Goal: Task Accomplishment & Management: Use online tool/utility

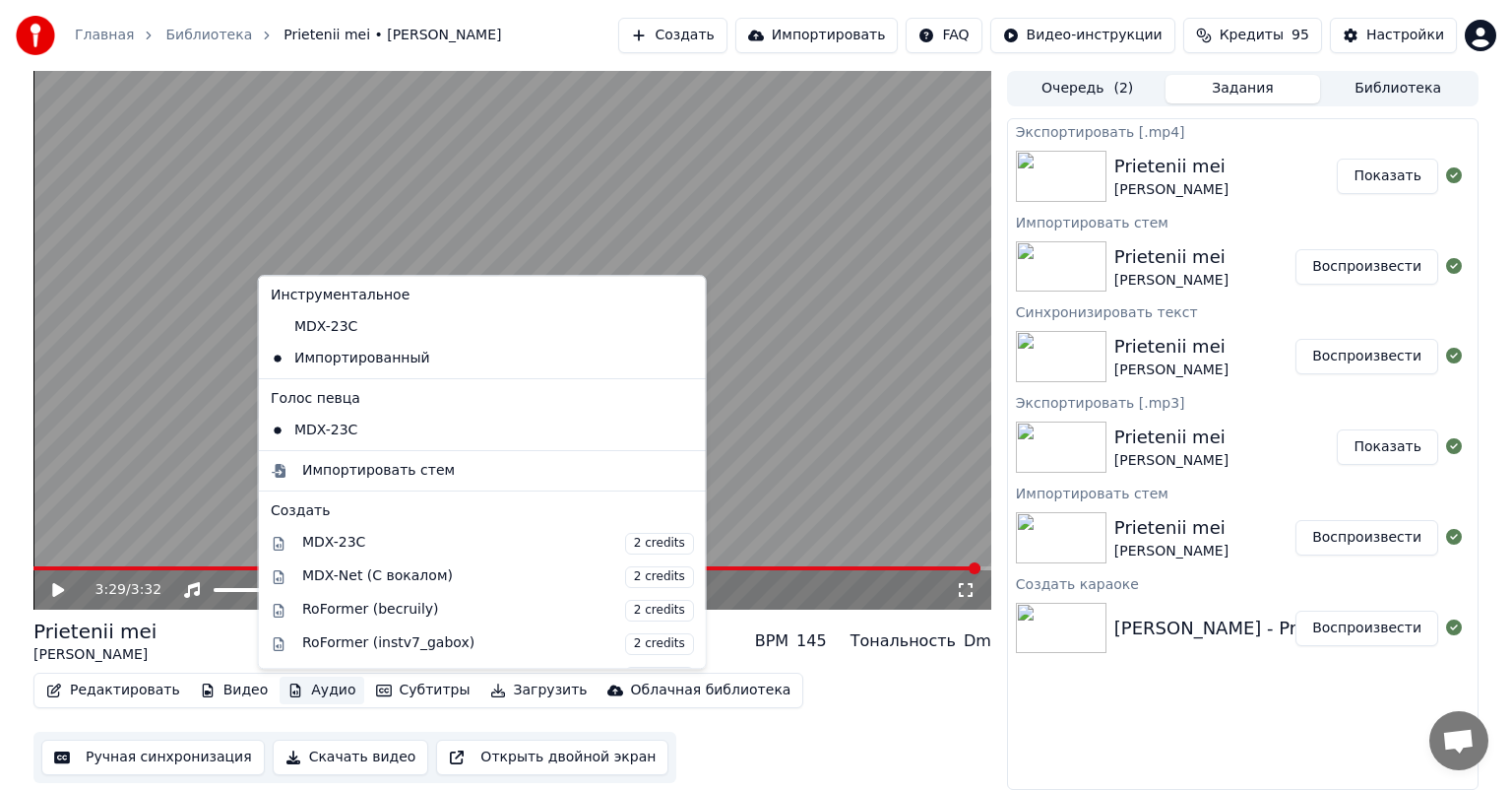
click at [315, 687] on button "Аудио" at bounding box center [321, 691] width 83 height 28
click at [481, 469] on div "Импортировать стем" at bounding box center [498, 471] width 392 height 20
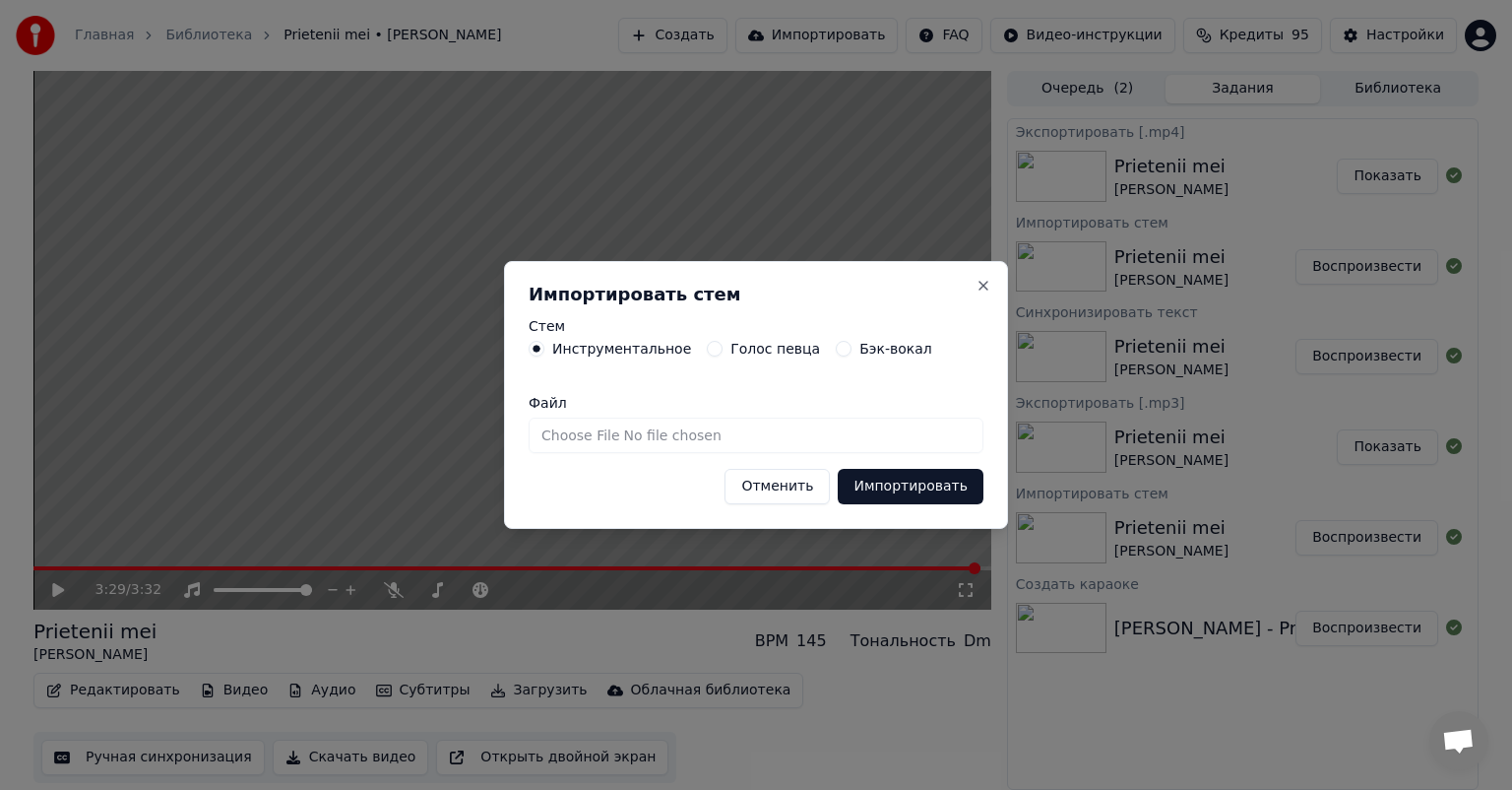
click at [826, 429] on input "Файл" at bounding box center [756, 435] width 455 height 36
type input "**********"
click at [872, 486] on button "Импортировать" at bounding box center [911, 487] width 146 height 36
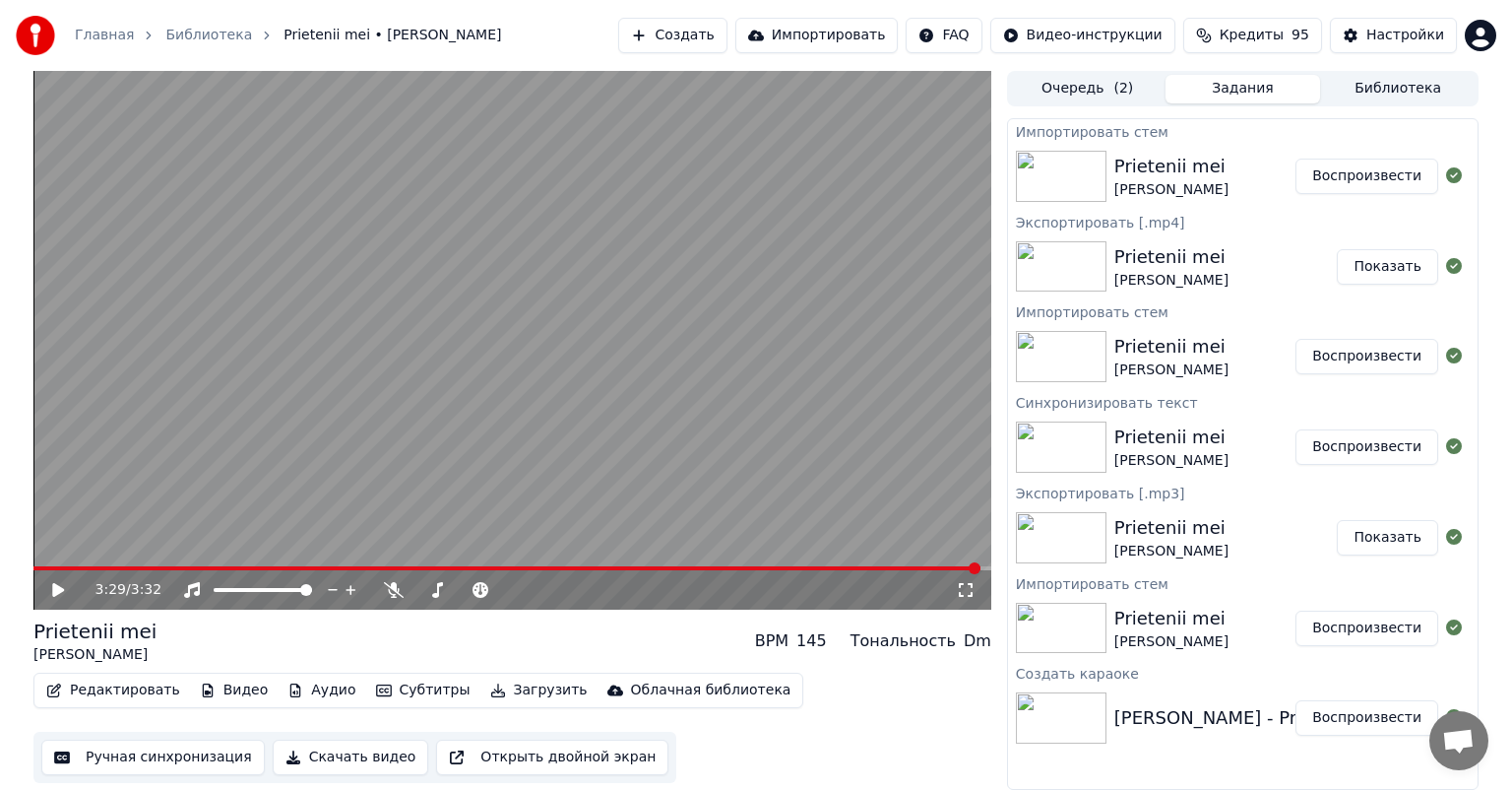
click at [311, 690] on button "Аудио" at bounding box center [321, 691] width 83 height 28
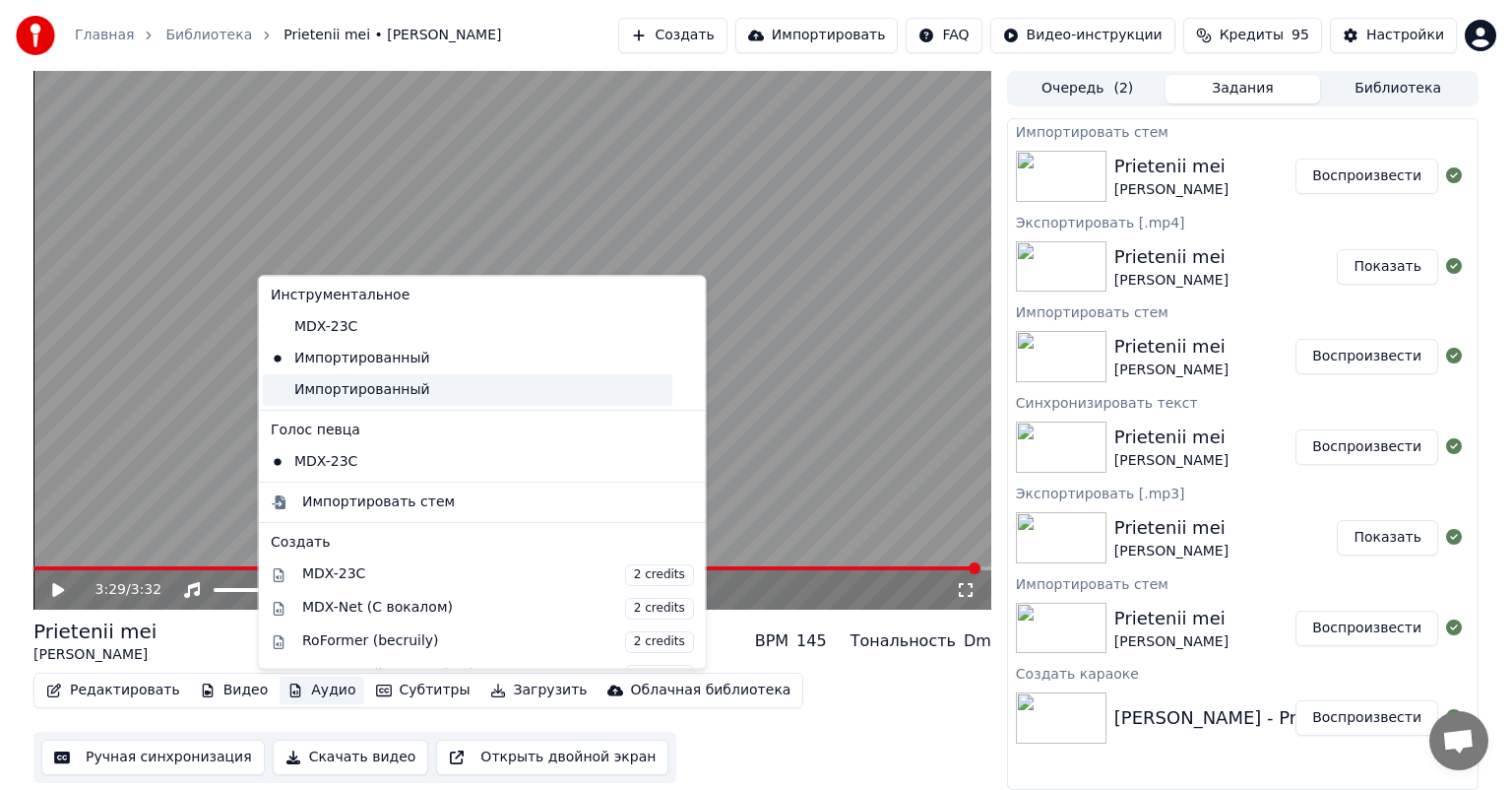
click at [437, 396] on div "Импортированный" at bounding box center [467, 391] width 409 height 32
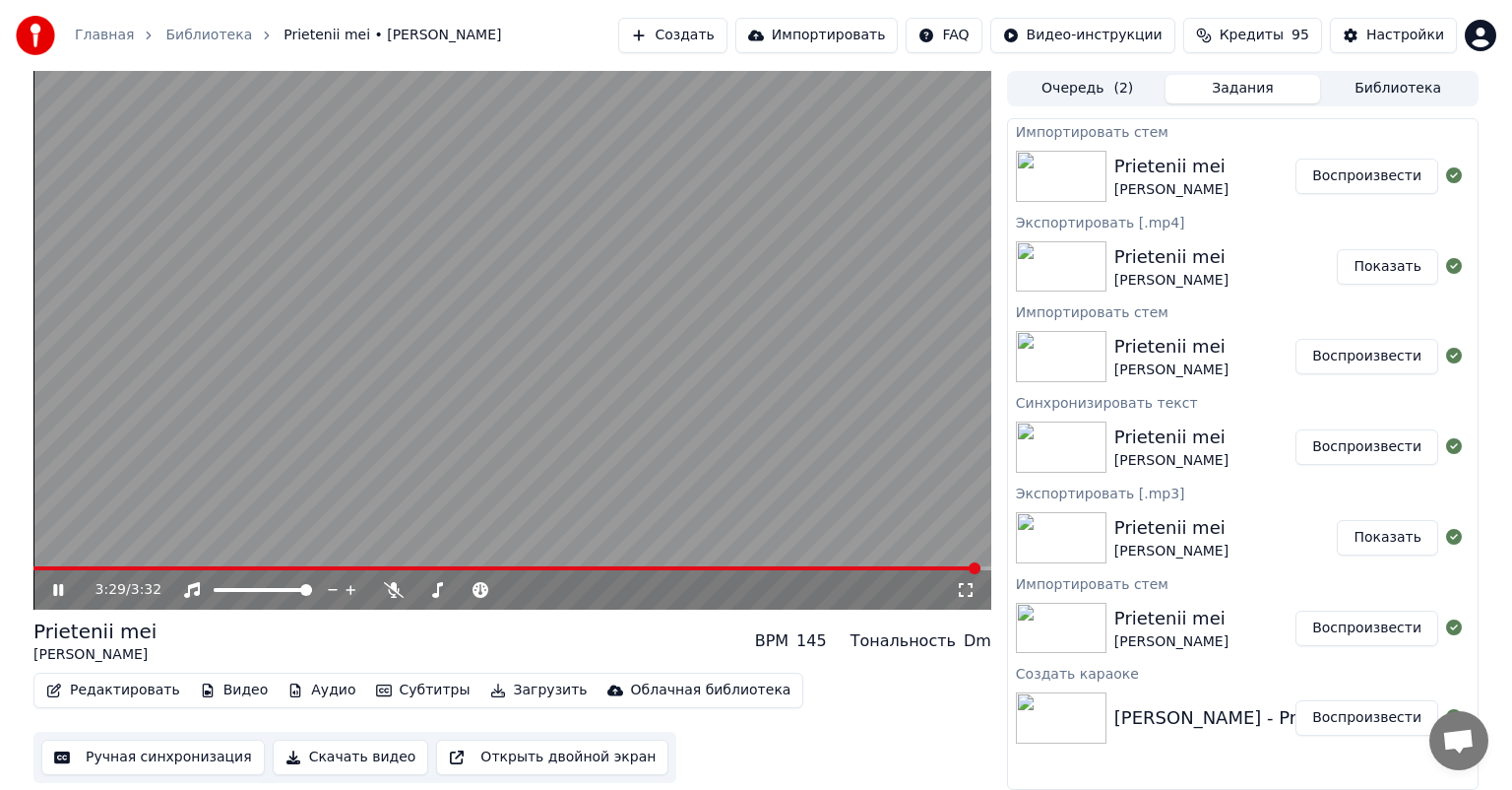
click at [54, 589] on icon at bounding box center [58, 590] width 10 height 12
click at [67, 585] on icon at bounding box center [72, 590] width 47 height 16
click at [93, 568] on span at bounding box center [508, 568] width 949 height 4
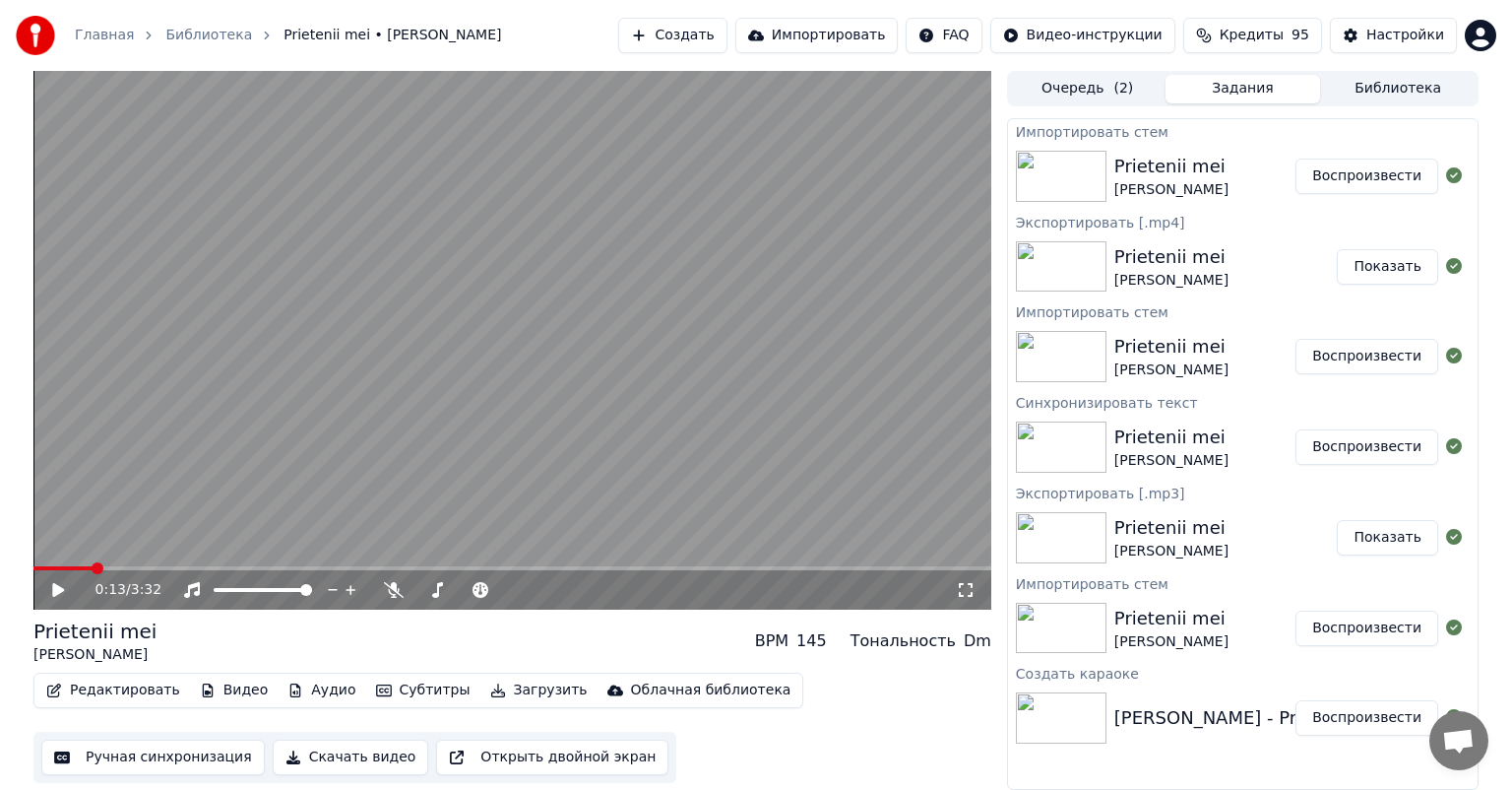
click at [58, 592] on icon at bounding box center [58, 590] width 12 height 14
click at [256, 591] on span at bounding box center [237, 590] width 47 height 4
click at [173, 570] on span at bounding box center [512, 568] width 958 height 4
click at [59, 594] on icon at bounding box center [72, 590] width 47 height 16
click at [122, 690] on button "Редактировать" at bounding box center [113, 691] width 150 height 28
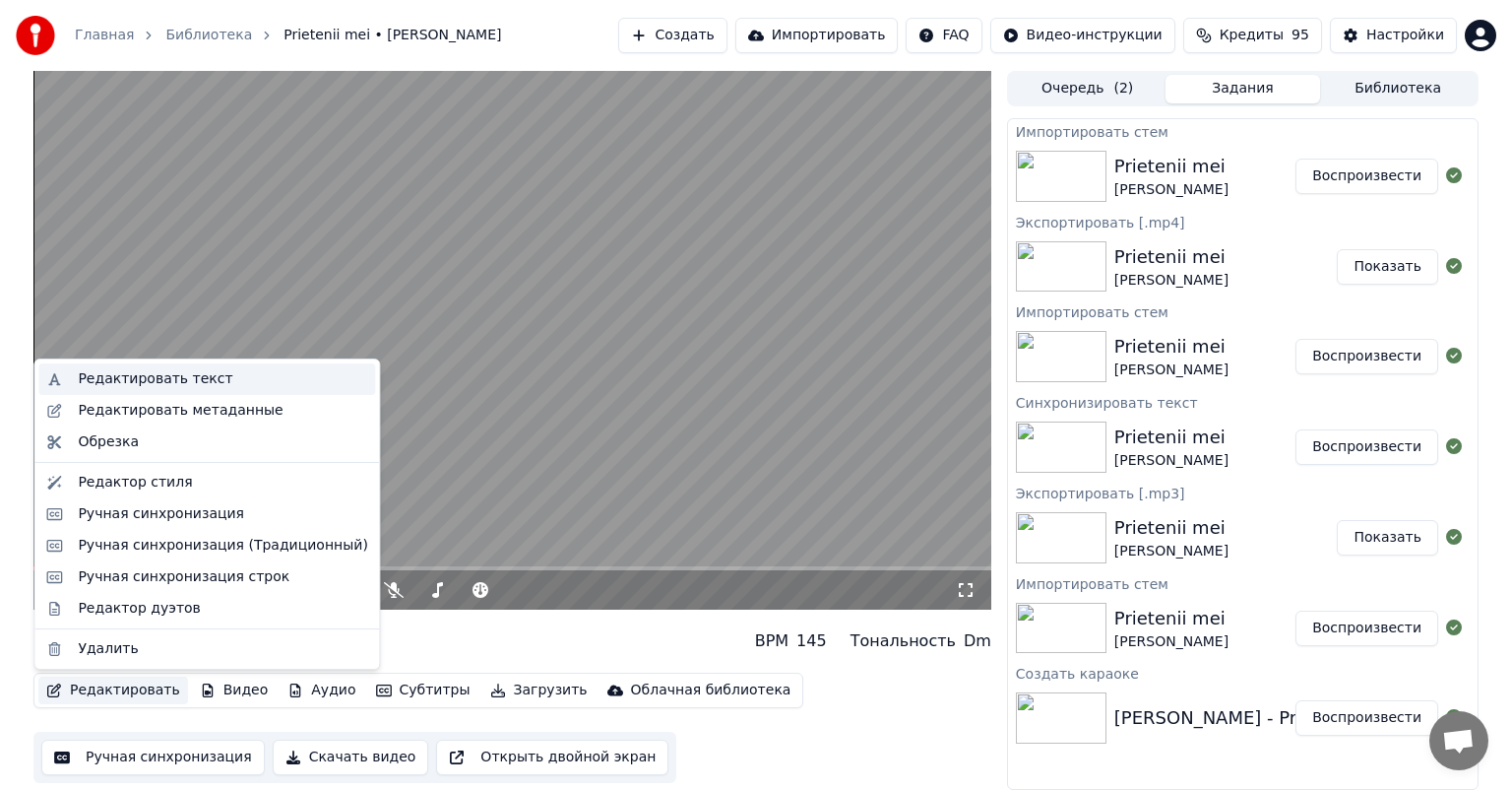
click at [163, 376] on div "Редактировать текст" at bounding box center [156, 380] width 155 height 20
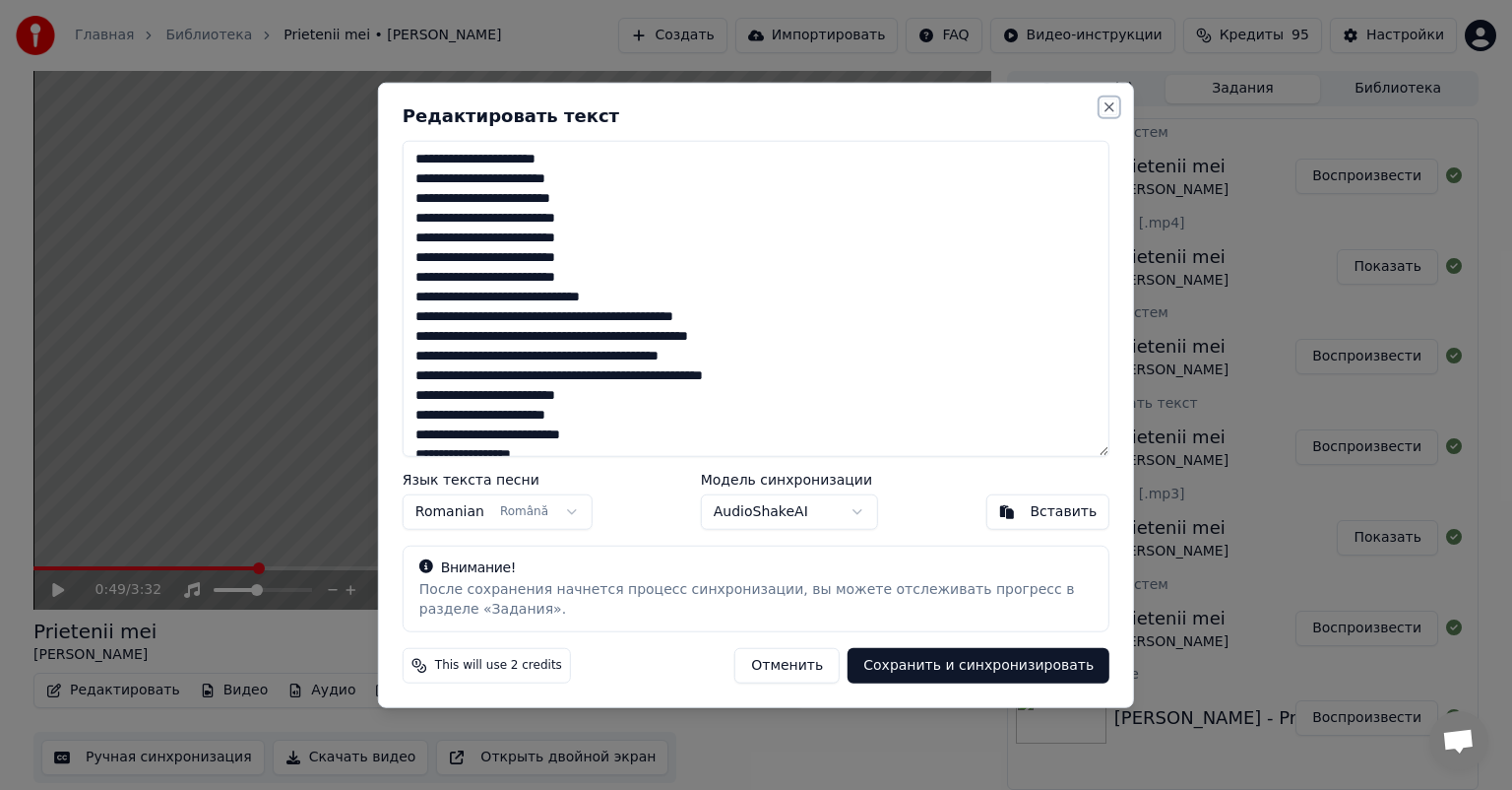
click at [1107, 101] on button "Close" at bounding box center [1110, 107] width 16 height 16
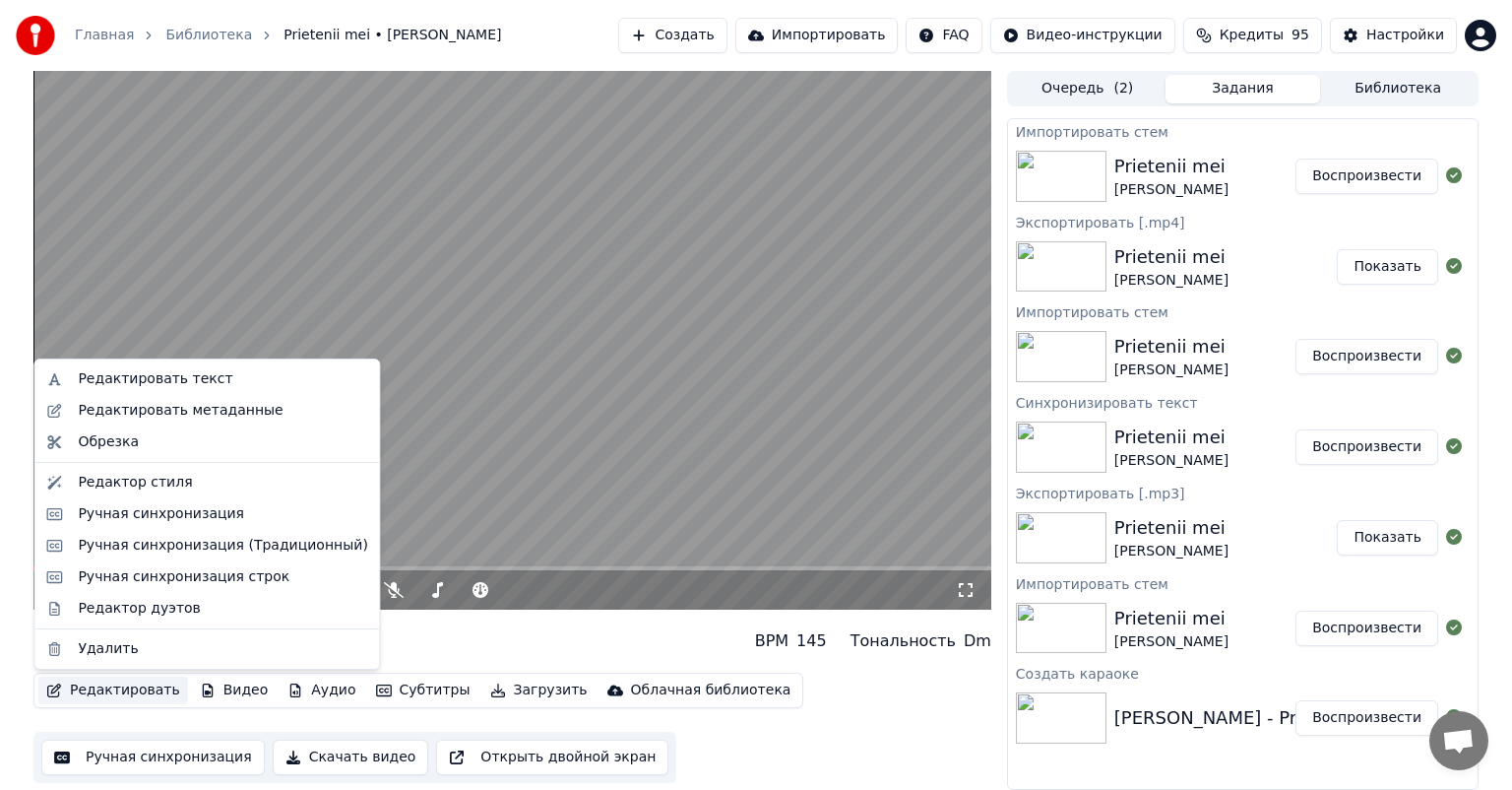
click at [117, 687] on button "Редактировать" at bounding box center [113, 691] width 150 height 28
click at [191, 513] on div "Ручная синхронизация" at bounding box center [162, 514] width 166 height 20
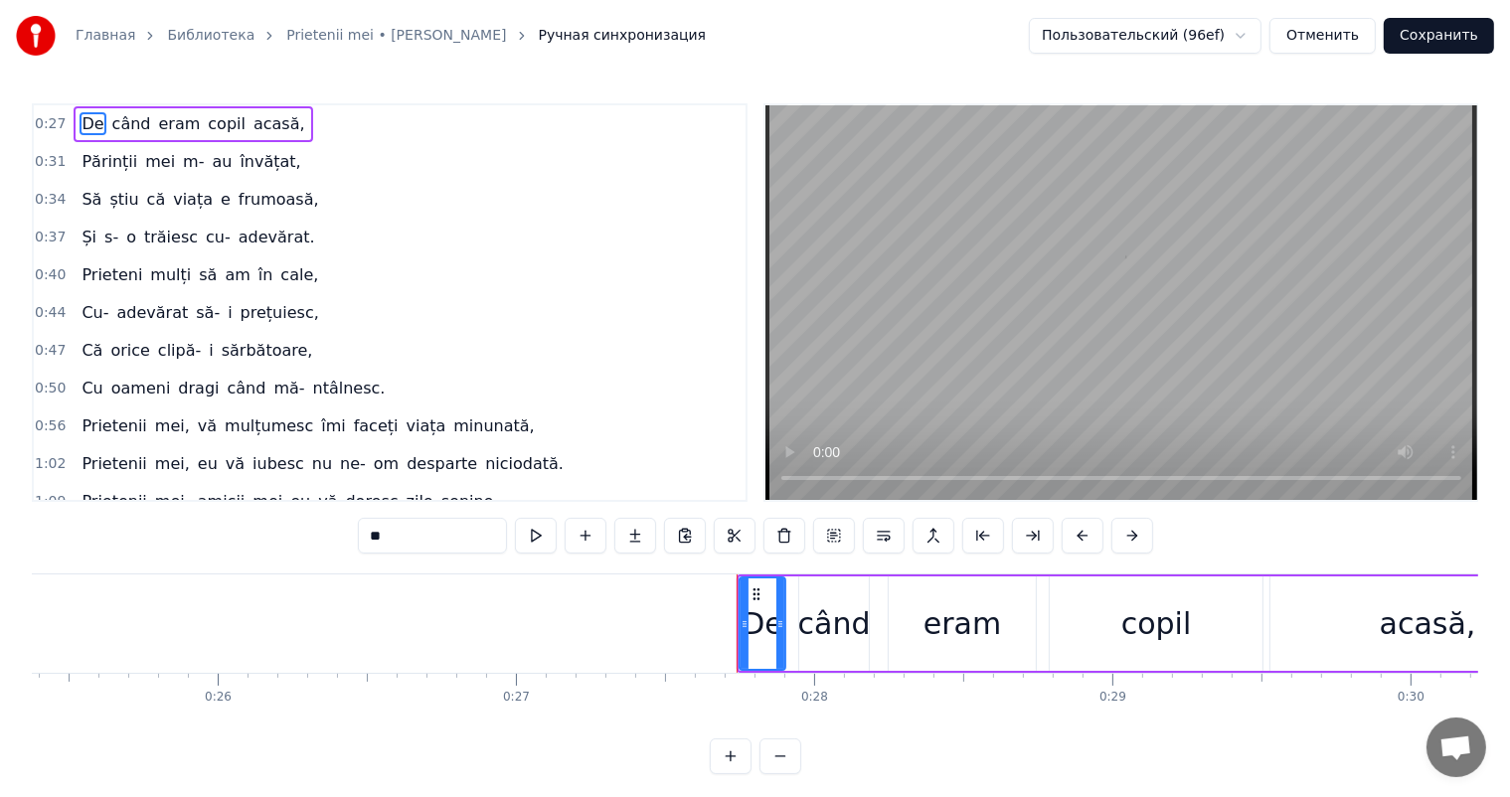
scroll to position [0, 8170]
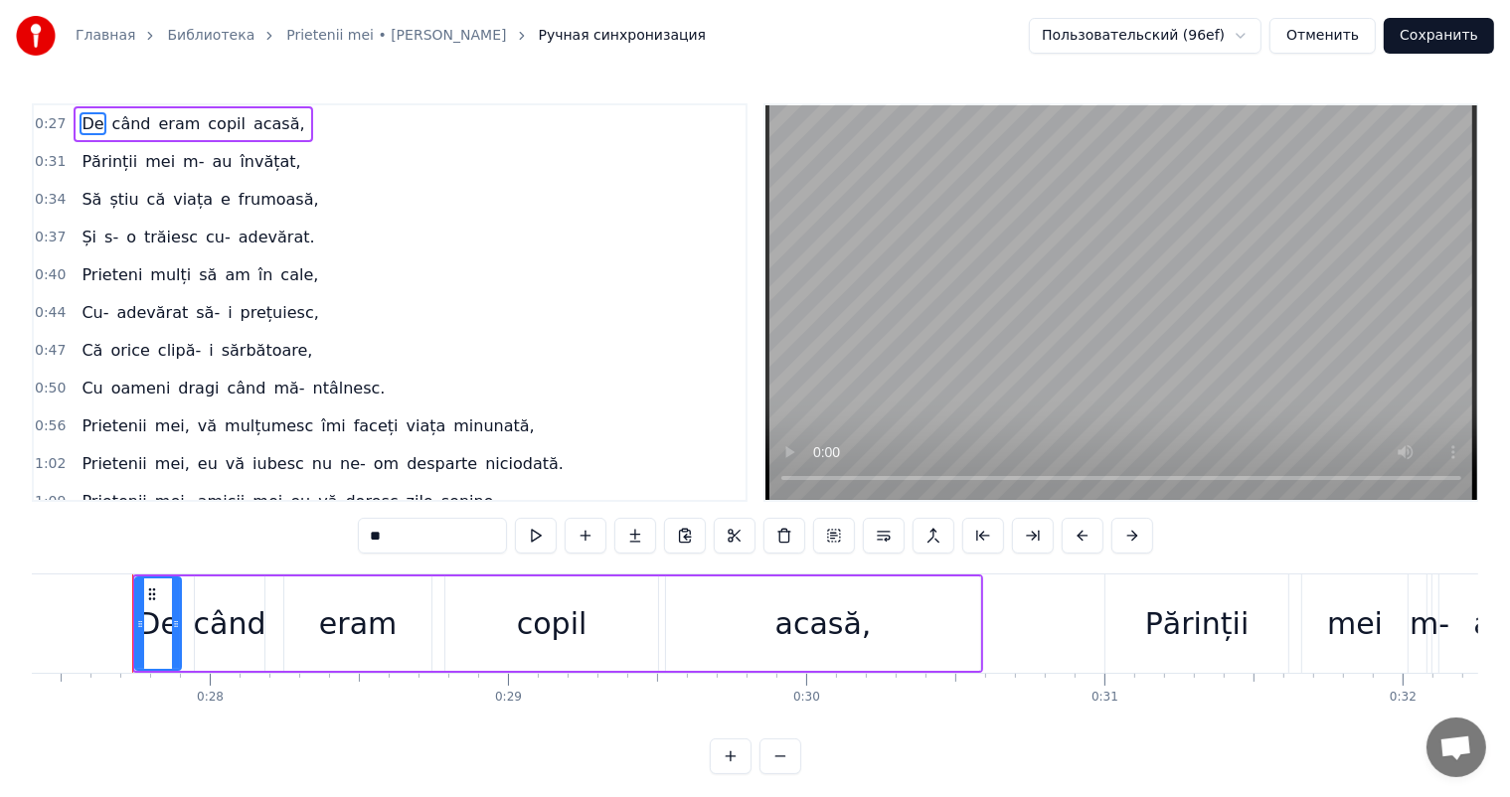
click at [318, 348] on div "0:47 Că orice clipă- i sărbătoare," at bounding box center [390, 351] width 712 height 38
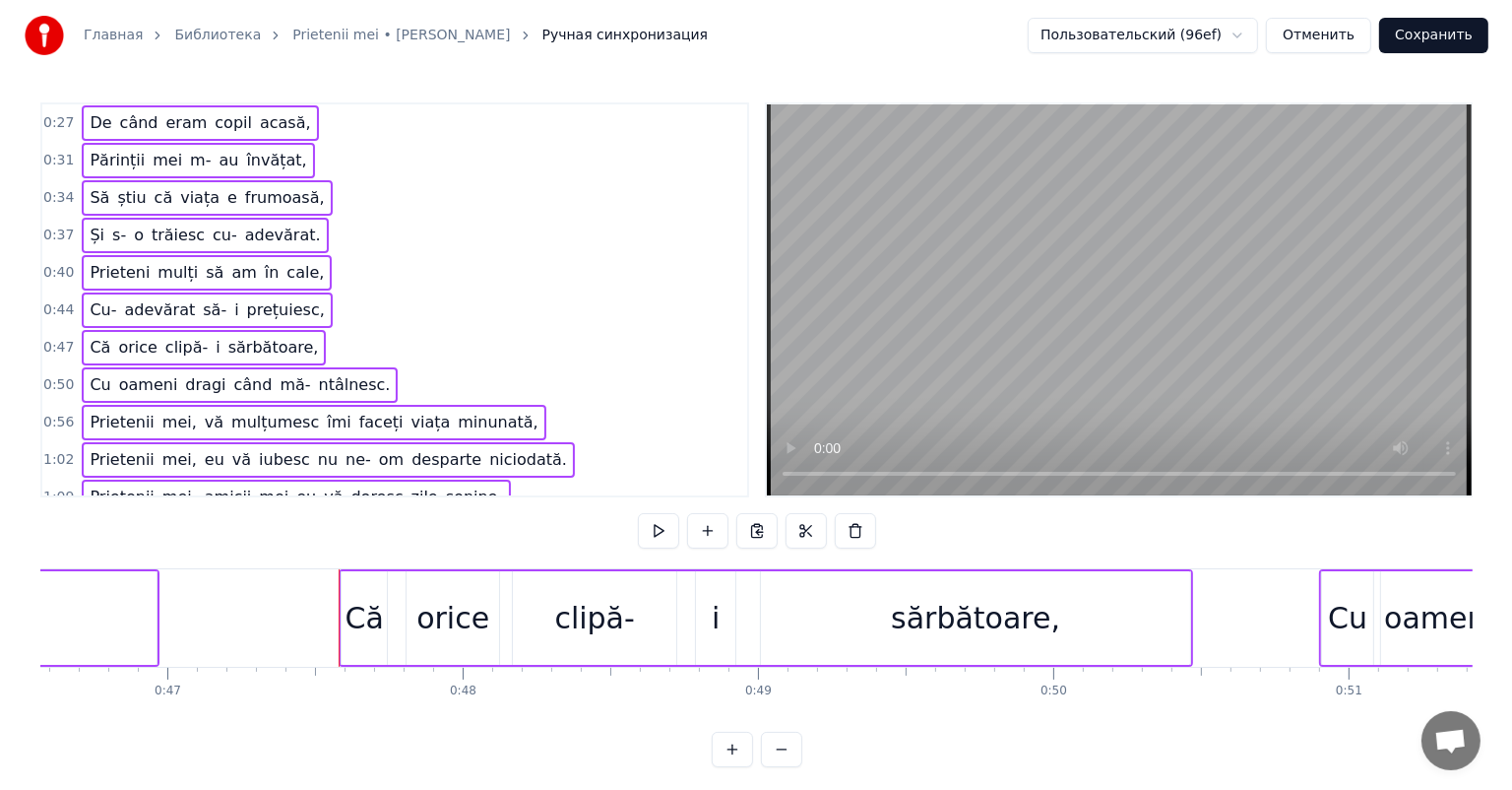
scroll to position [0, 13955]
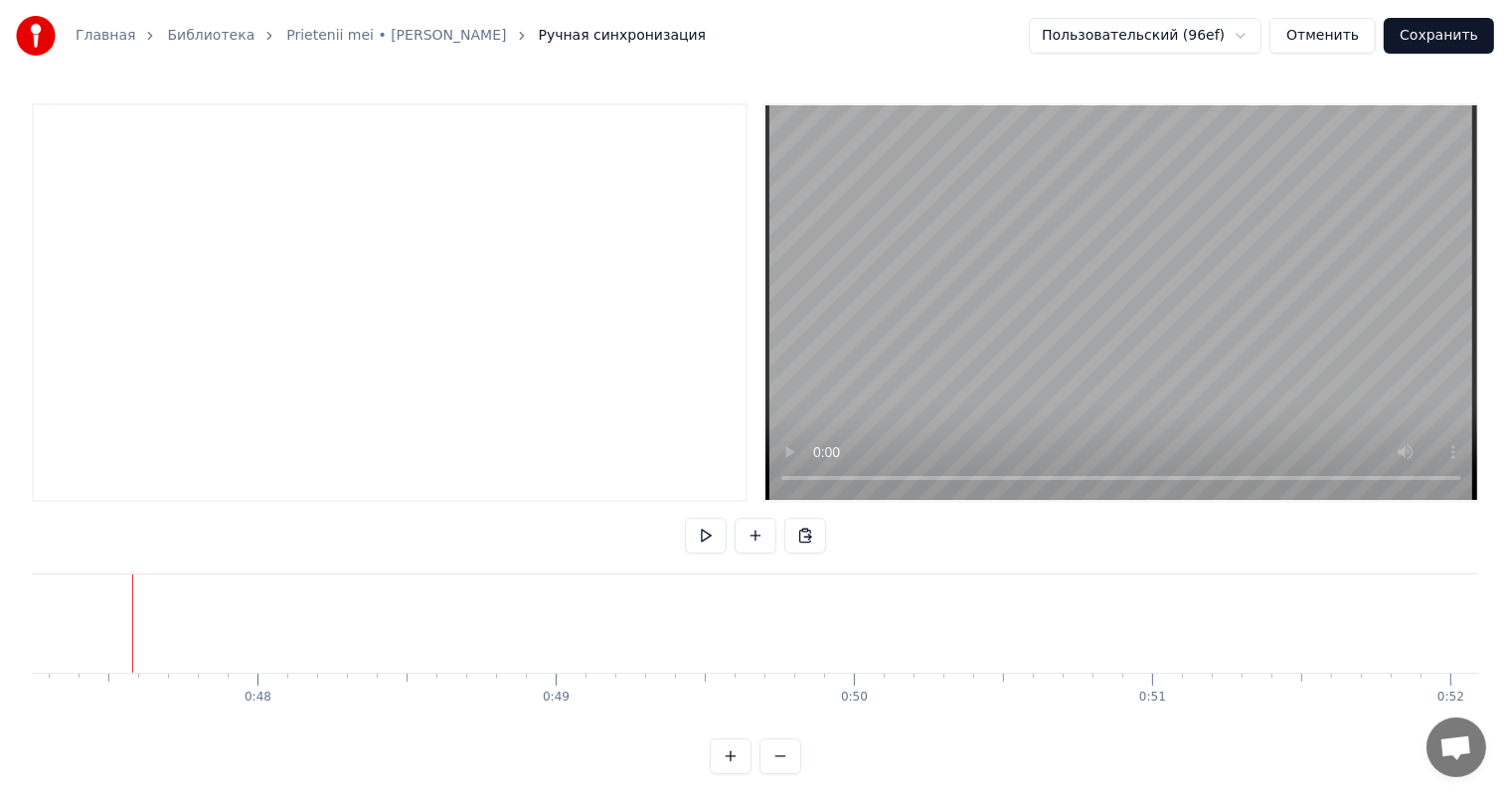
click at [1459, 44] on button "Сохранить" at bounding box center [1438, 36] width 110 height 36
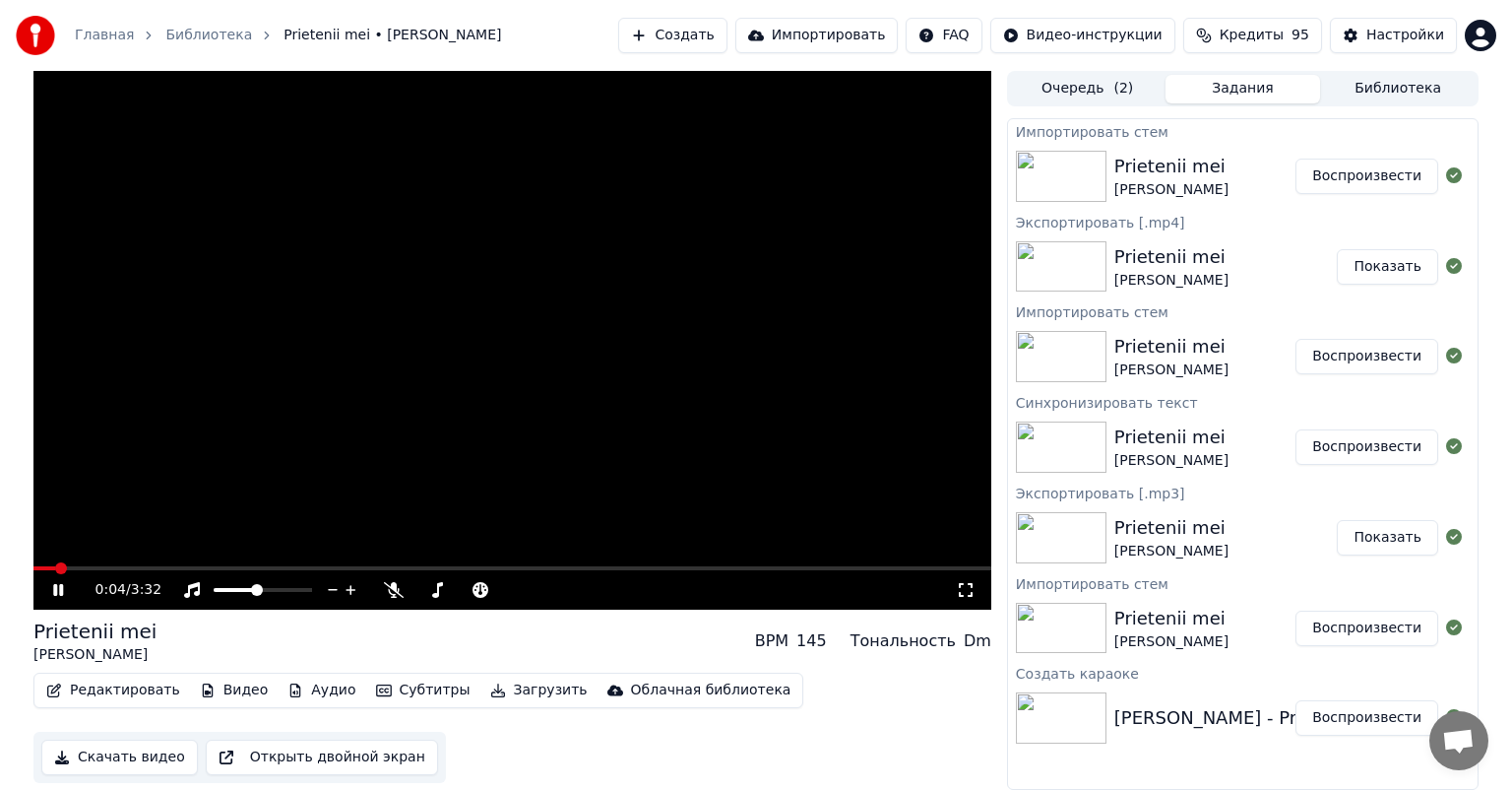
click at [748, 743] on div "Редактировать Видео Аудио Субтитры Загрузить Облачная библиотека Скачать видео …" at bounding box center [512, 728] width 958 height 110
click at [161, 753] on button "Скачать видео" at bounding box center [120, 757] width 157 height 36
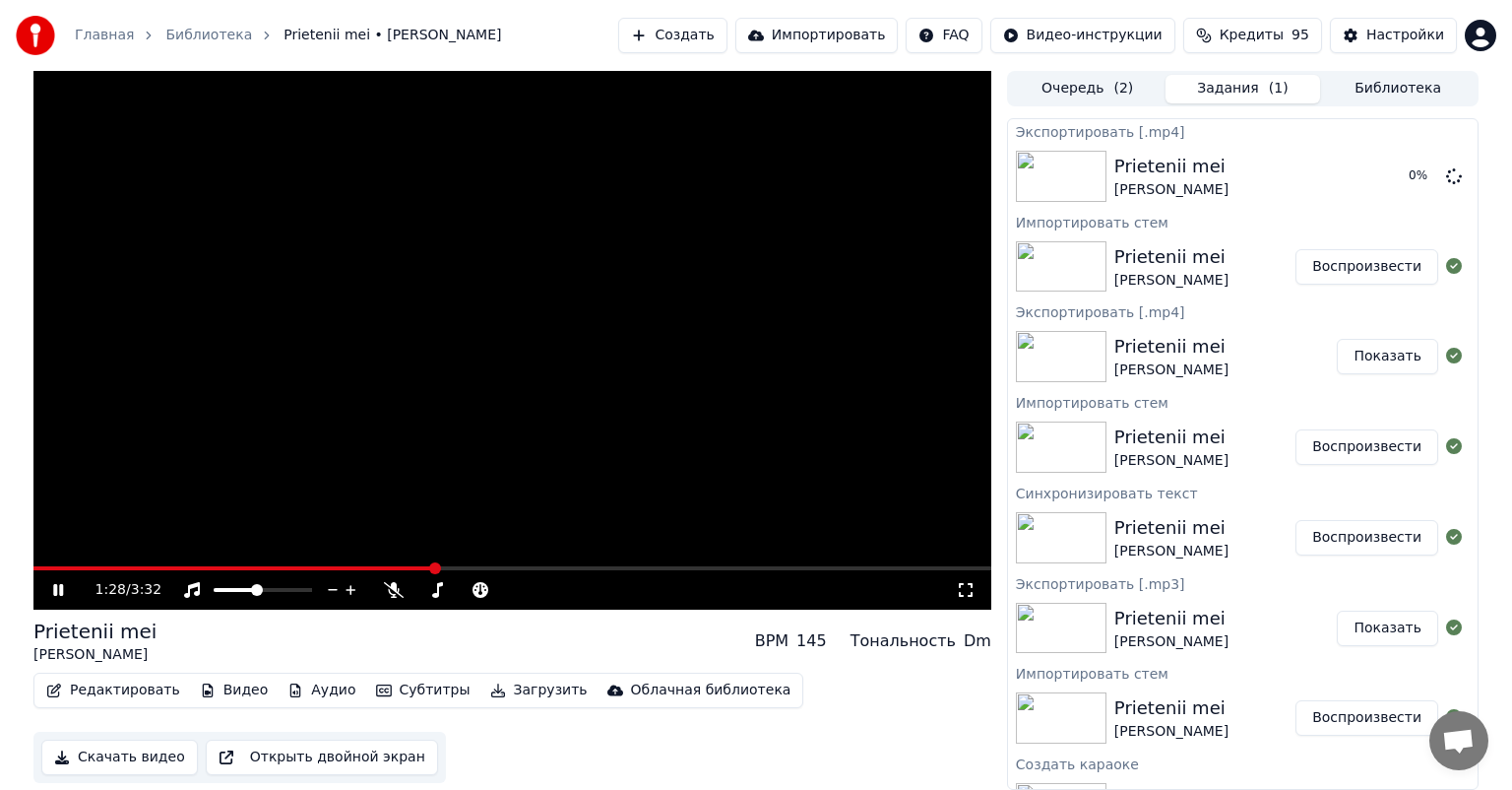
click at [957, 567] on span at bounding box center [512, 568] width 958 height 4
click at [62, 587] on icon at bounding box center [58, 590] width 10 height 12
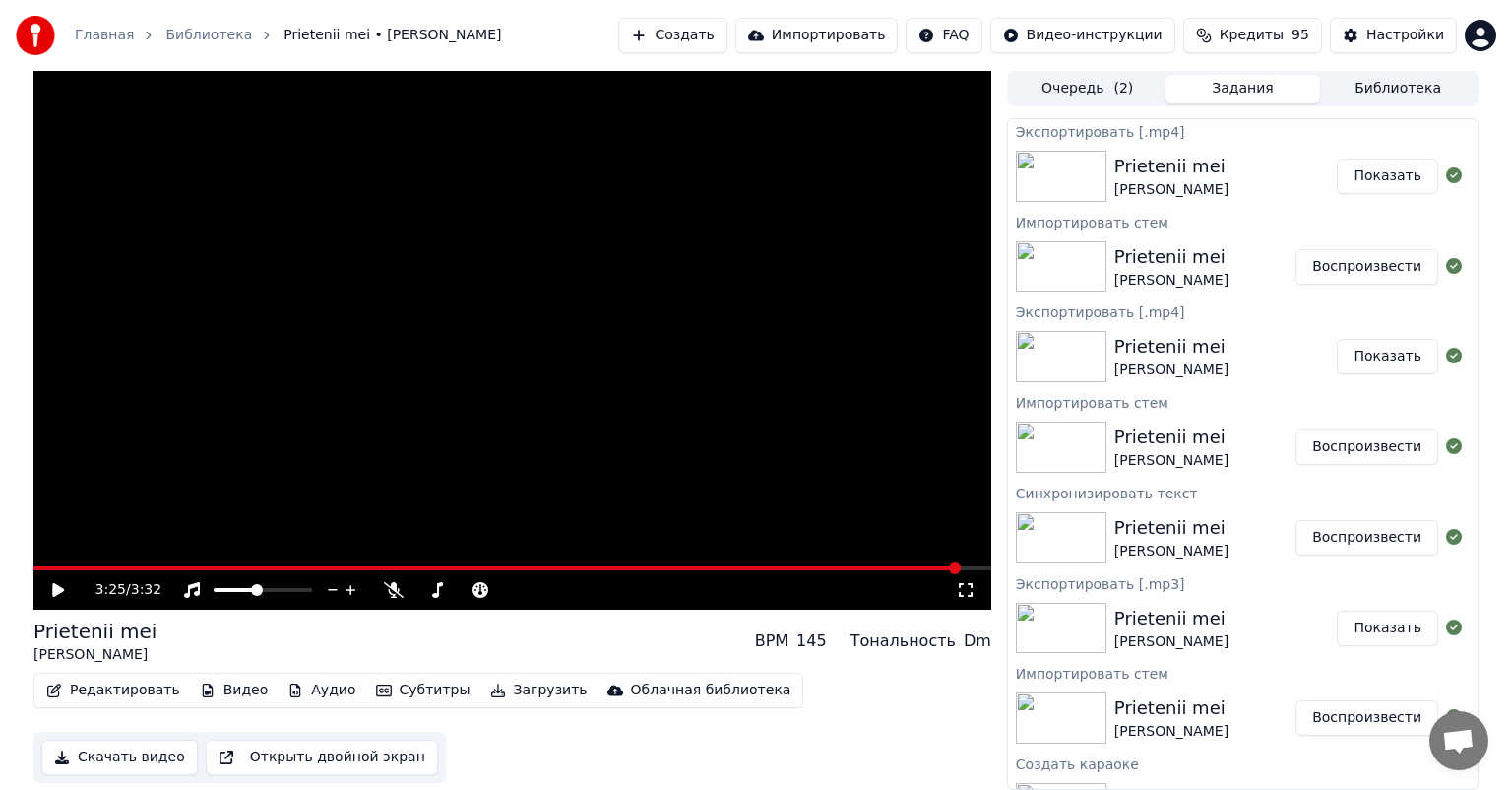
click at [1374, 176] on button "Показать" at bounding box center [1388, 176] width 101 height 36
